Goal: Use online tool/utility: Use online tool/utility

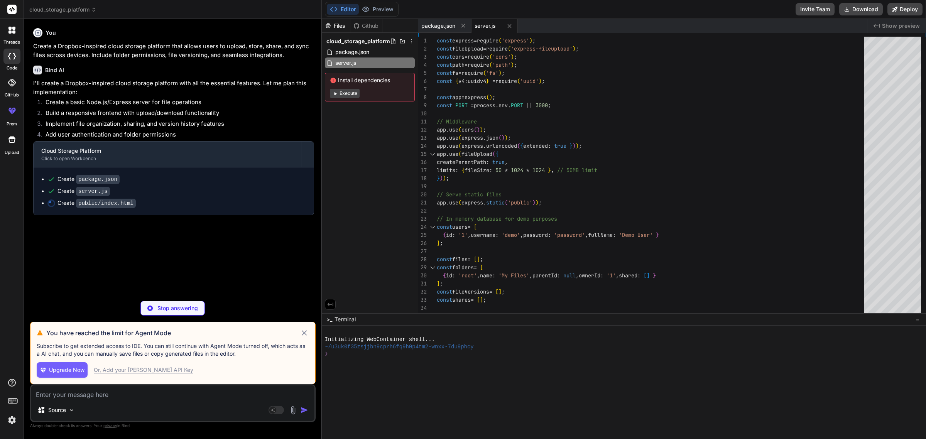
type textarea "x"
type textarea "</div> </div> <script src="js/app.js"></script> </body> </html>"
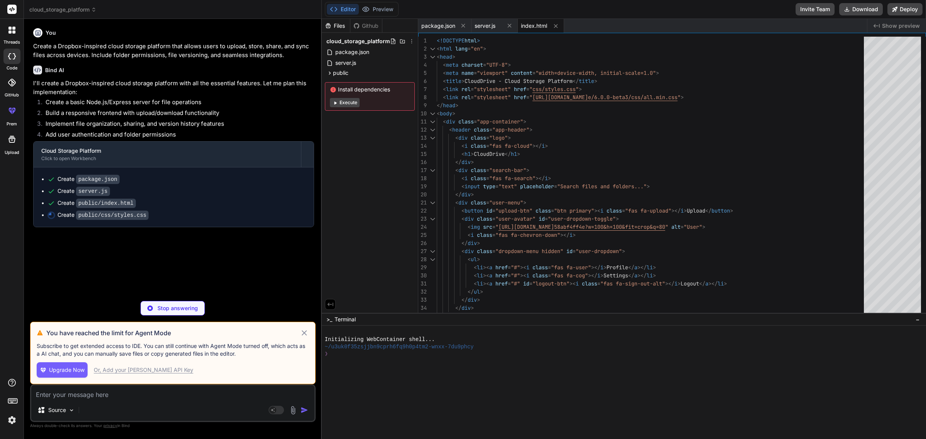
type textarea "x"
type textarea "grid-template-columns: repeat(auto-fill, minmax(150px, 1fr)); } .modal { width:…"
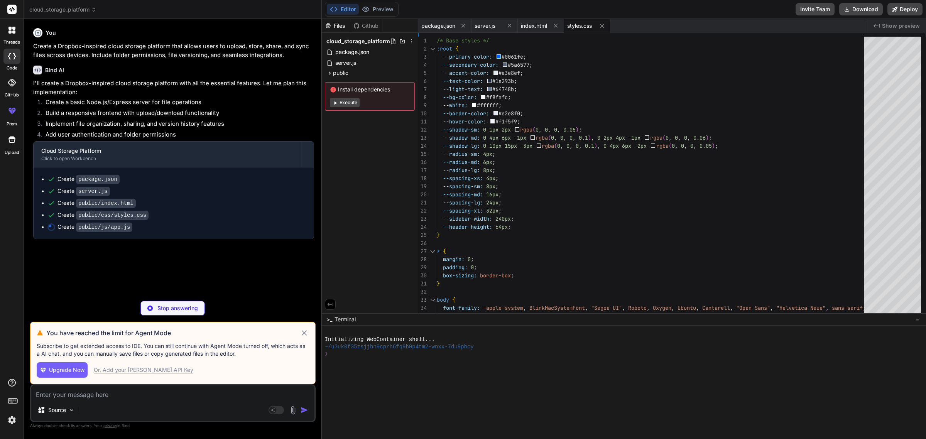
type textarea "x"
type textarea "} // Start the app init();"
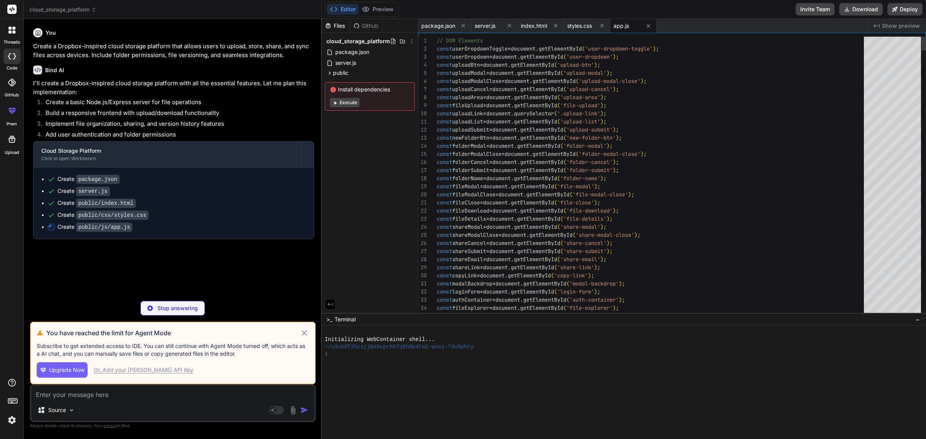
type textarea "x"
type textarea "- Username: demo - Password: password ## Project Structure - `/public` - Fronte…"
type textarea "x"
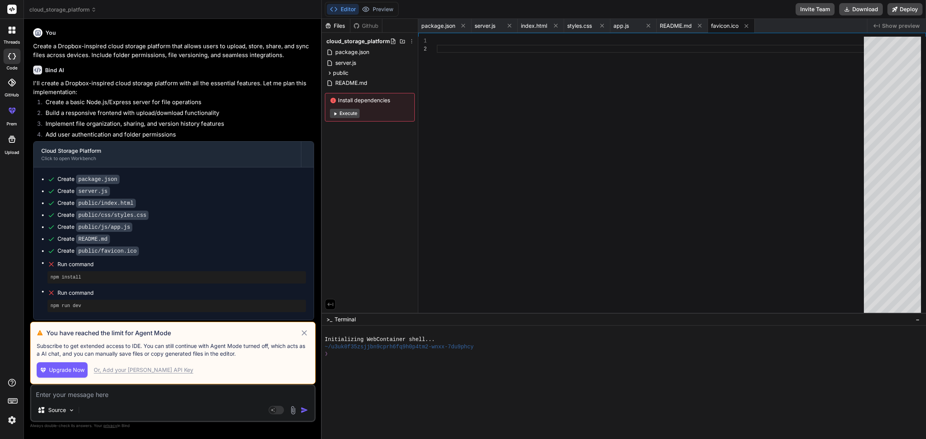
type textarea "x"
